Goal: Task Accomplishment & Management: Use online tool/utility

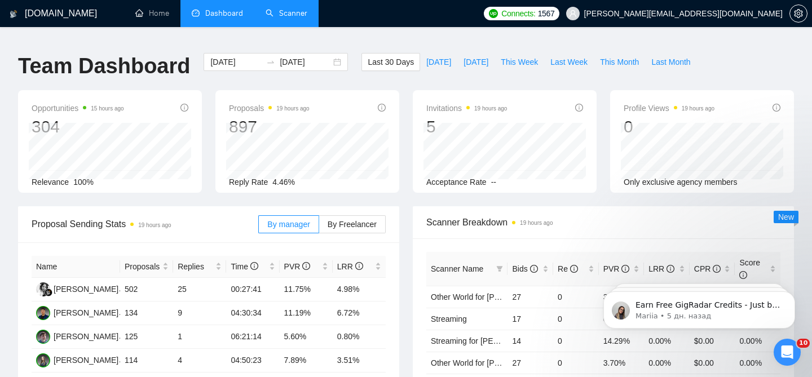
click at [268, 18] on link "Scanner" at bounding box center [287, 13] width 42 height 10
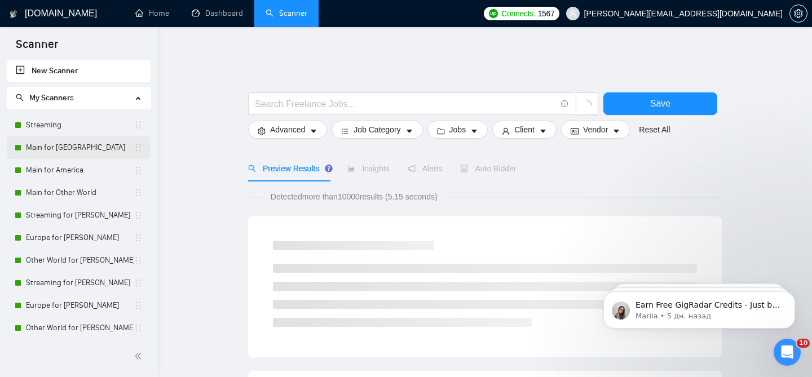
click at [81, 153] on link "Main for [GEOGRAPHIC_DATA]" at bounding box center [80, 147] width 108 height 23
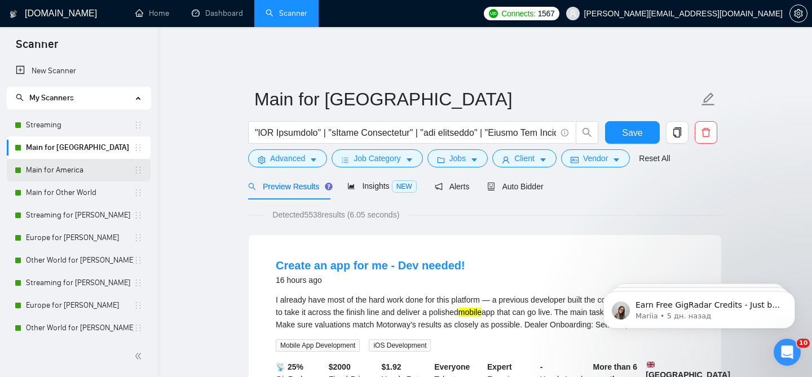
click at [91, 174] on link "Main for America" at bounding box center [80, 170] width 108 height 23
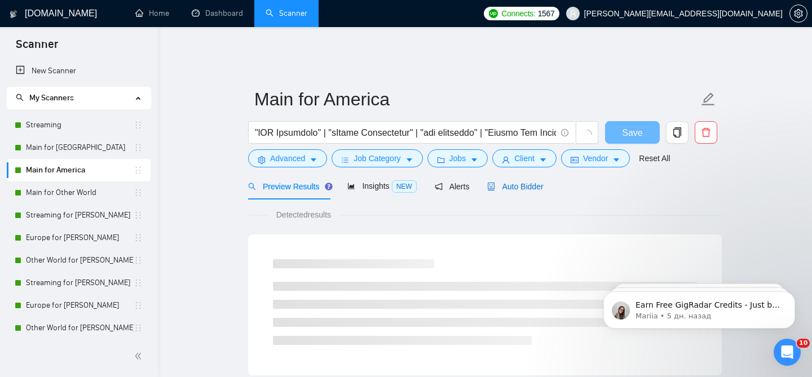
click at [501, 182] on span "Auto Bidder" at bounding box center [515, 186] width 56 height 9
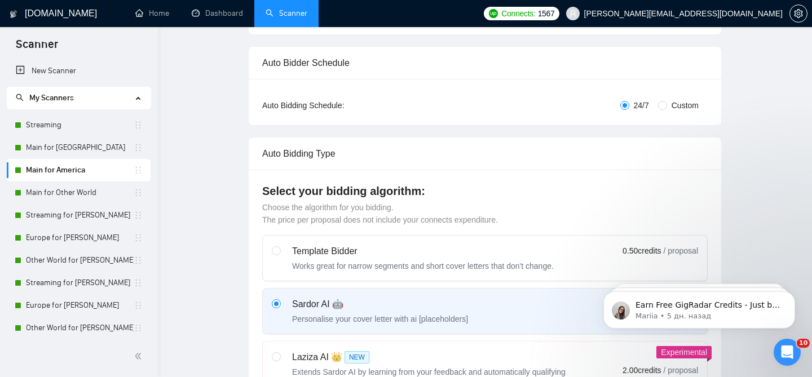
scroll to position [25, 0]
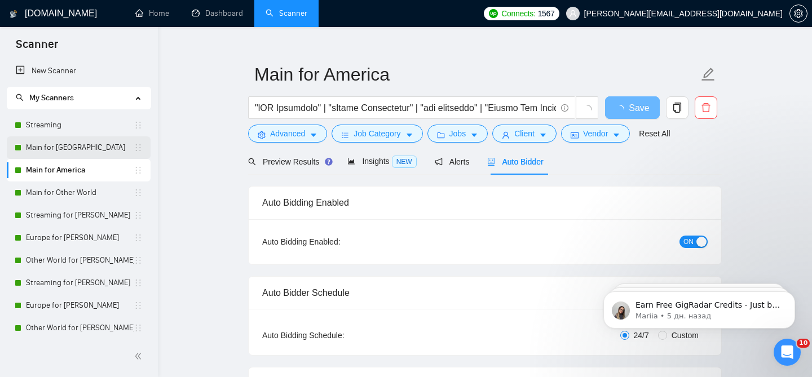
click at [92, 156] on link "Main for [GEOGRAPHIC_DATA]" at bounding box center [80, 147] width 108 height 23
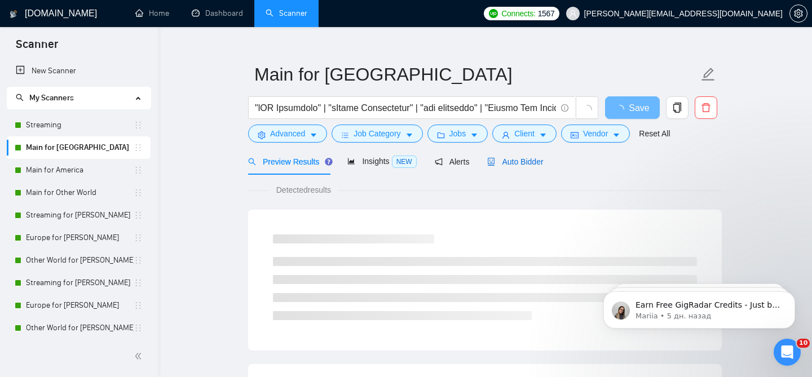
click at [508, 157] on span "Auto Bidder" at bounding box center [515, 161] width 56 height 9
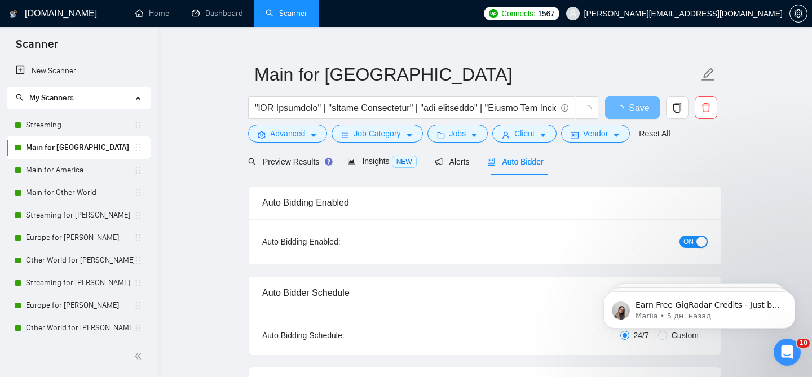
checkbox input "true"
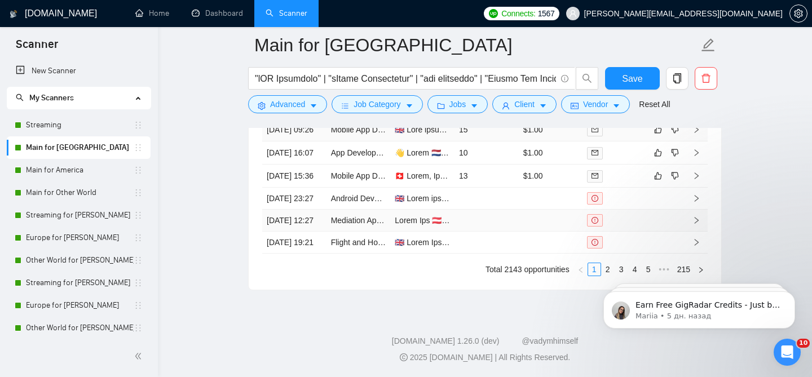
scroll to position [3325, 0]
click html "Earn Free GigRadar Credits - Just by Sharing Your Story! 💬 Want more credits fo…"
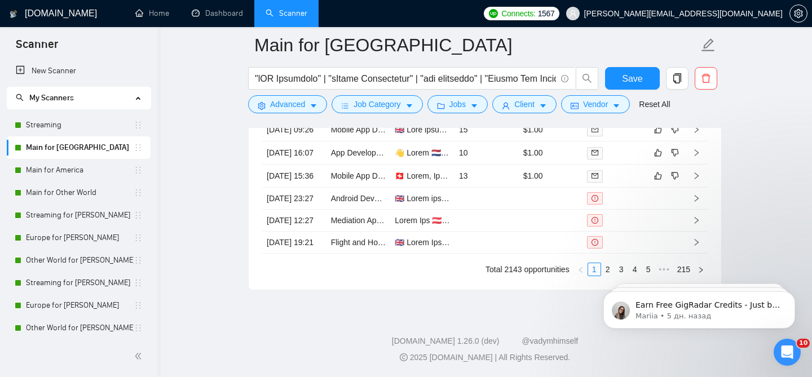
click html "Earn Free GigRadar Credits - Just by Sharing Your Story! 💬 Want more credits fo…"
click at [610, 263] on link "2" at bounding box center [608, 269] width 12 height 12
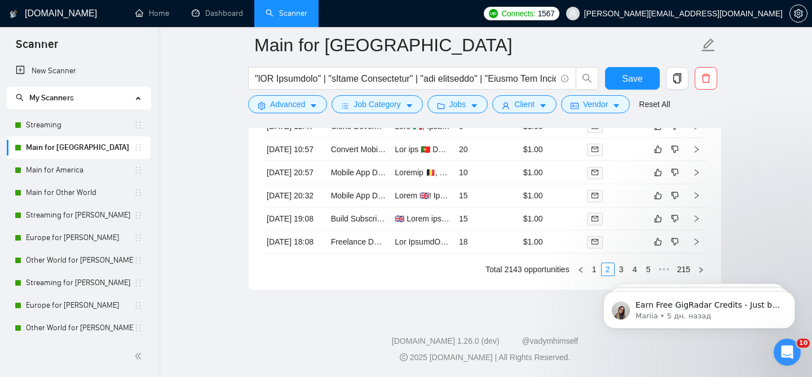
click html "Earn Free GigRadar Credits - Just by Sharing Your Story! 💬 Want more credits fo…"
click at [620, 263] on li "3" at bounding box center [622, 270] width 14 height 14
click html "Earn Free GigRadar Credits - Just by Sharing Your Story! 💬 Want more credits fo…"
click at [591, 272] on link "1" at bounding box center [594, 269] width 12 height 12
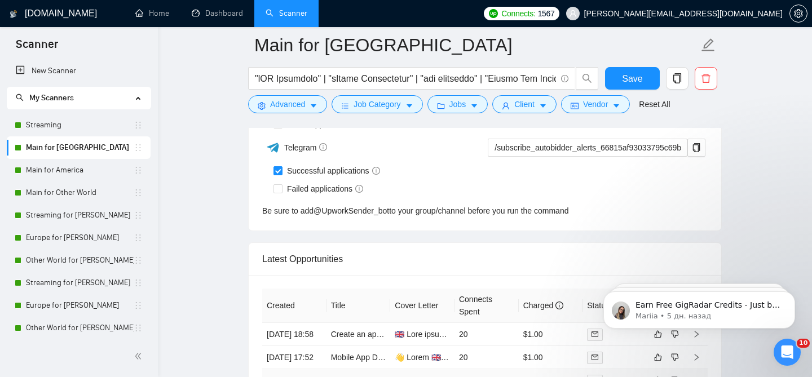
scroll to position [2903, 0]
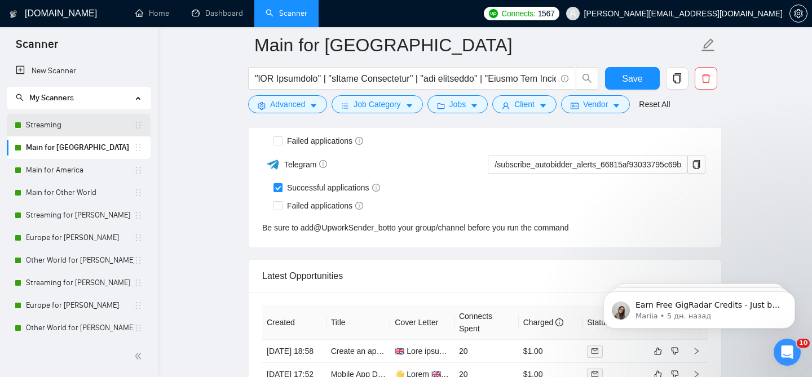
click at [64, 133] on link "Streaming" at bounding box center [80, 125] width 108 height 23
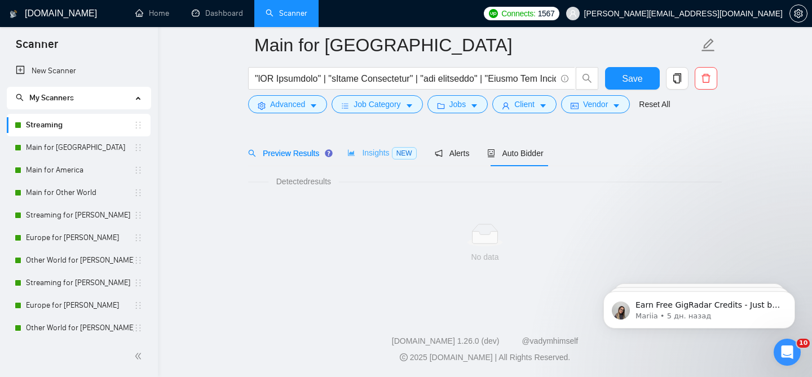
scroll to position [34, 0]
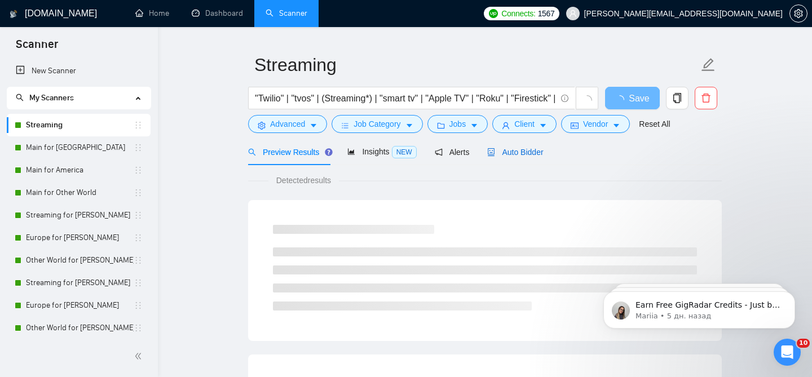
click at [504, 148] on span "Auto Bidder" at bounding box center [515, 152] width 56 height 9
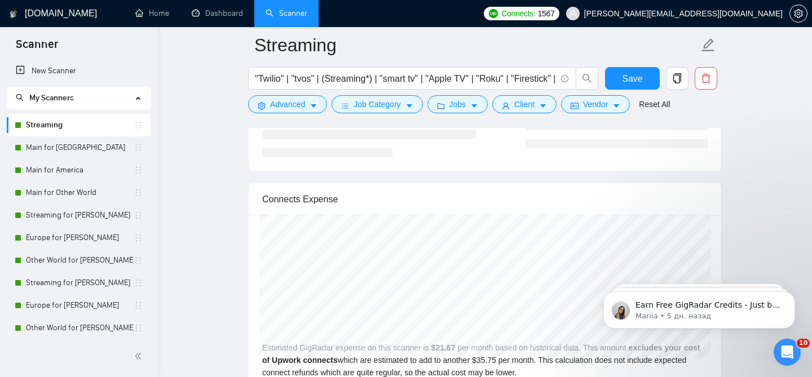
scroll to position [2344, 0]
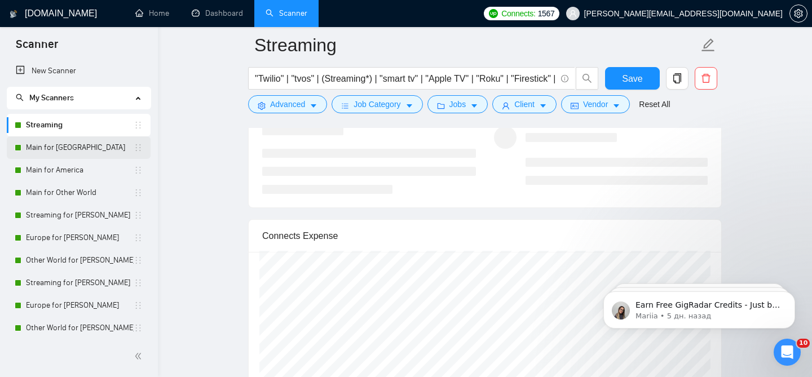
click at [94, 143] on link "Main for [GEOGRAPHIC_DATA]" at bounding box center [80, 147] width 108 height 23
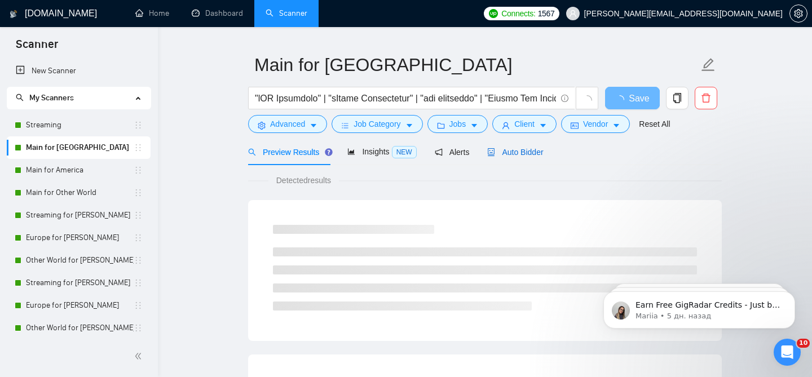
click at [521, 148] on span "Auto Bidder" at bounding box center [515, 152] width 56 height 9
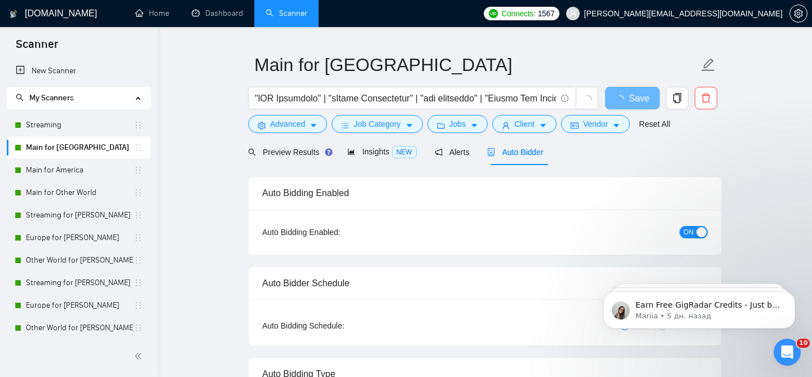
checkbox input "true"
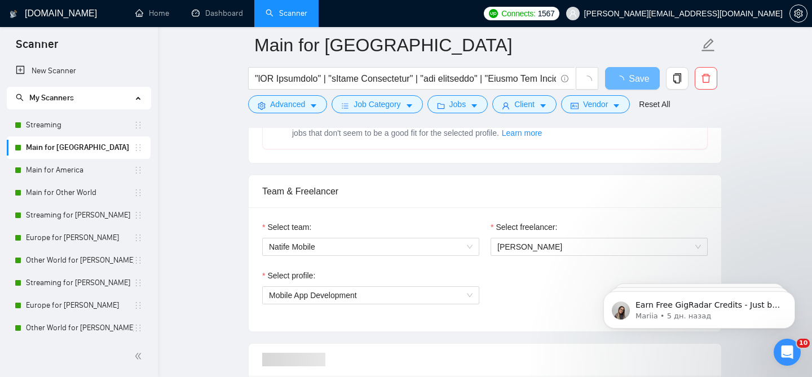
scroll to position [470, 0]
